Goal: Information Seeking & Learning: Learn about a topic

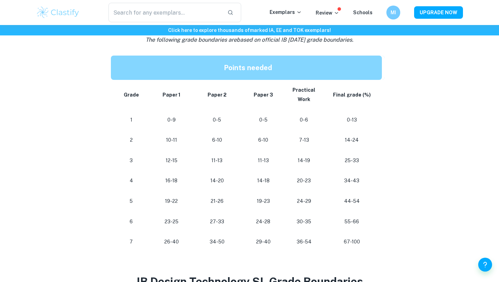
scroll to position [338, 0]
click at [407, 162] on div "IB Design Technology Grade Boundaries By [PERSON_NAME] • [DATE] Get feedback on…" at bounding box center [249, 171] width 427 height 912
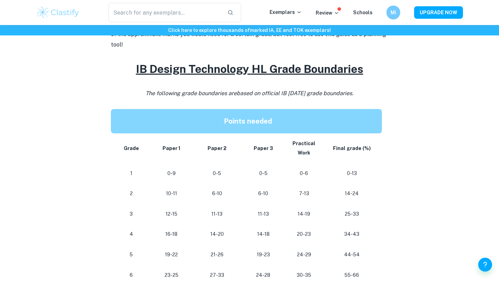
scroll to position [220, 0]
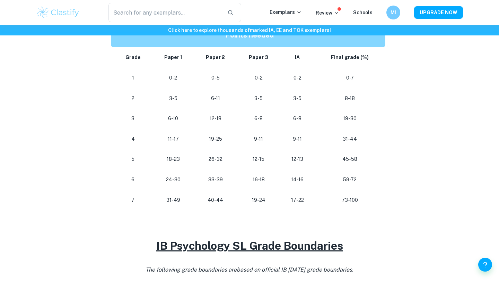
scroll to position [366, 0]
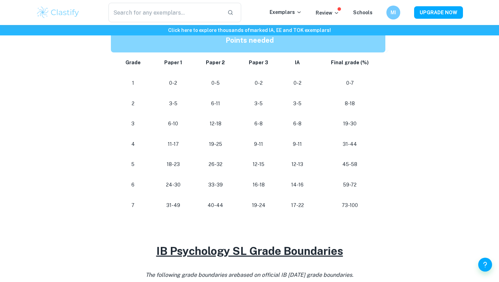
click at [198, 226] on h2 at bounding box center [249, 223] width 277 height 17
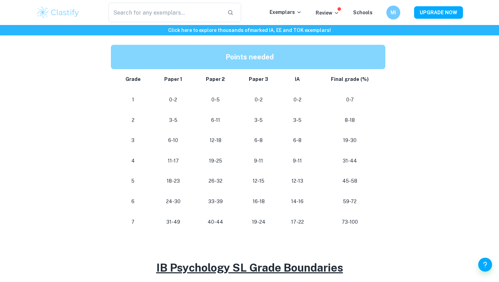
scroll to position [349, 0]
click at [80, 190] on div "IB Psychology Grade Boundaries By Roxanne • February 2, 2024 Get feedback on yo…" at bounding box center [249, 191] width 427 height 972
